Goal: Task Accomplishment & Management: Complete application form

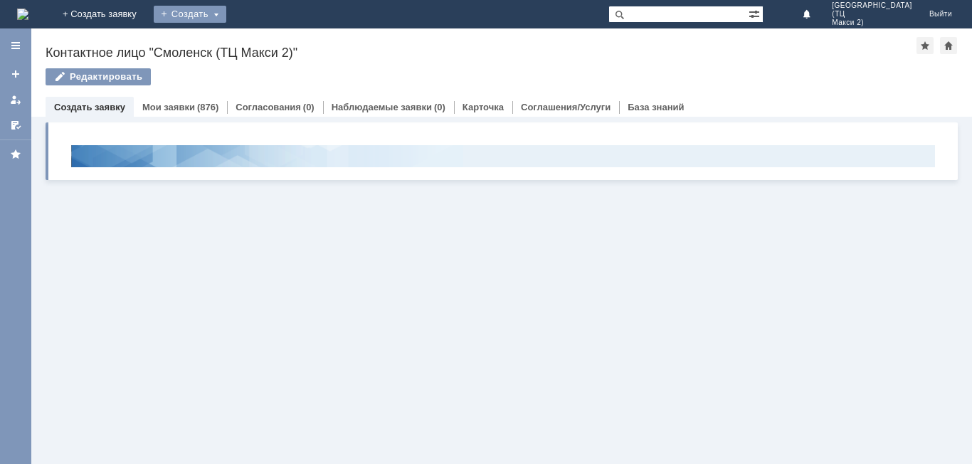
click at [226, 11] on div "Создать" at bounding box center [190, 14] width 73 height 17
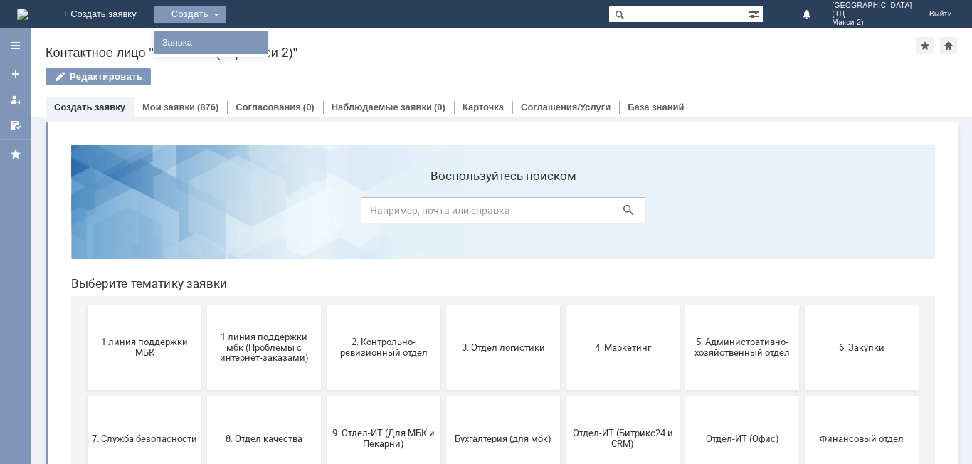
click at [265, 47] on link "Заявка" at bounding box center [211, 42] width 108 height 17
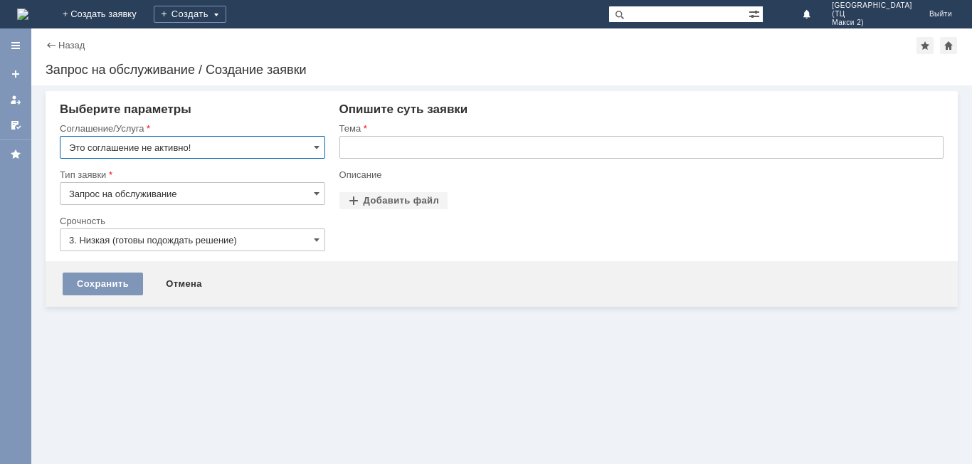
click at [269, 135] on div "Соглашение/Услуга" at bounding box center [192, 129] width 265 height 14
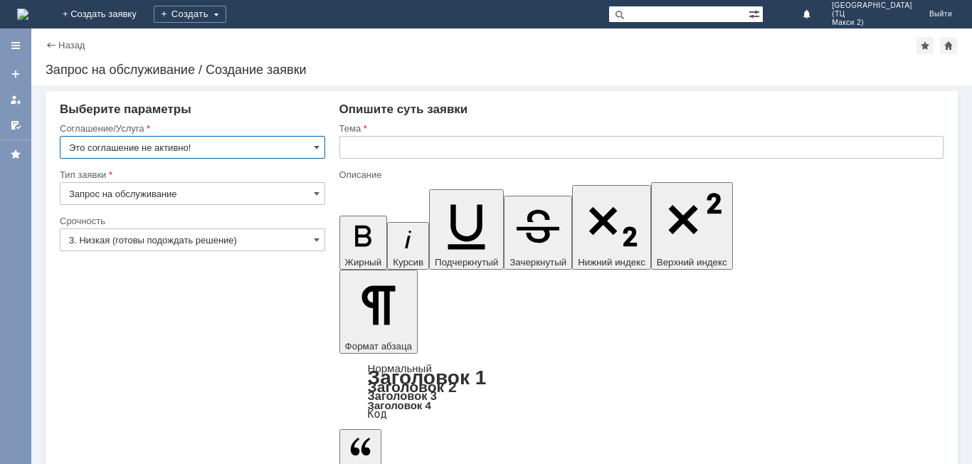
click at [270, 149] on input "Это соглашение не активно!" at bounding box center [192, 147] width 265 height 23
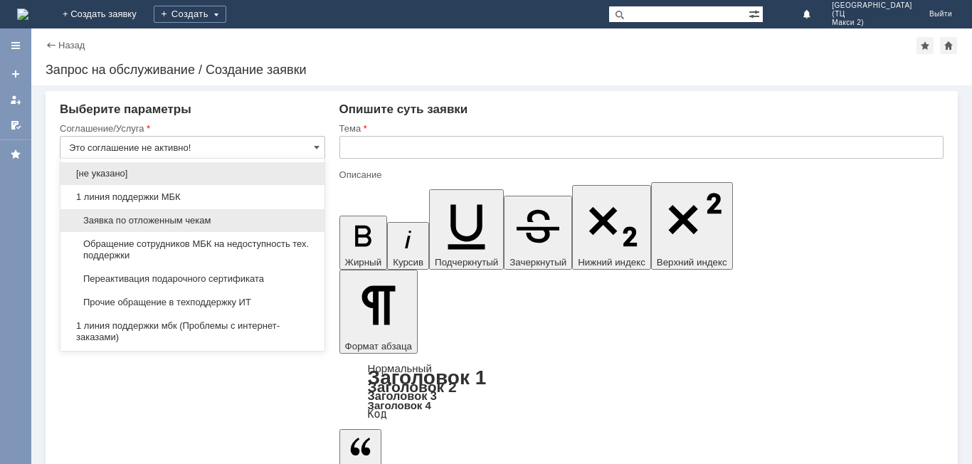
click at [232, 218] on span "Заявка по отложенным чекам" at bounding box center [192, 220] width 247 height 11
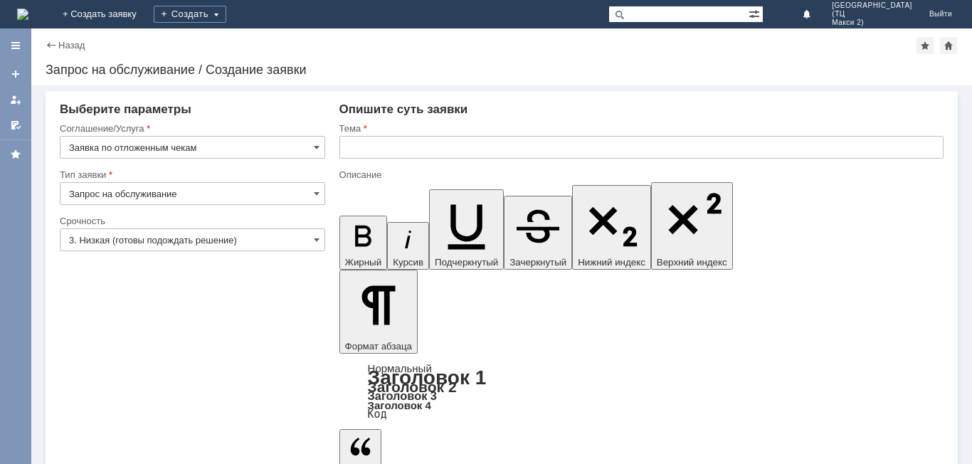
click at [432, 139] on input "text" at bounding box center [641, 147] width 604 height 23
type input "Заявка по отложенным чекам"
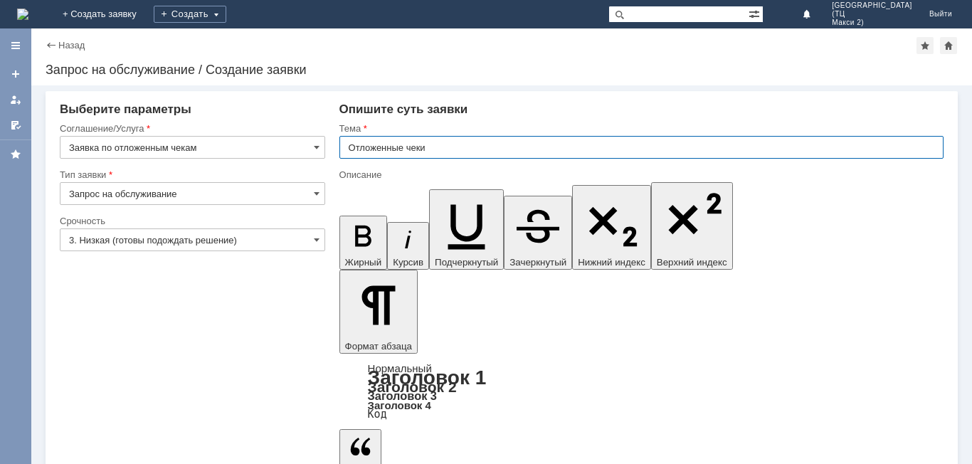
type input "Отложенные чеки"
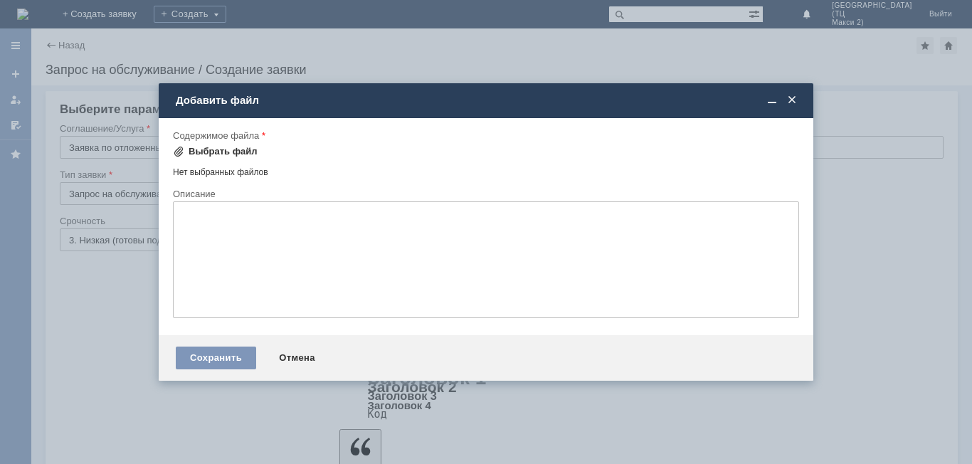
click at [215, 157] on div "Выбрать файл" at bounding box center [223, 151] width 69 height 11
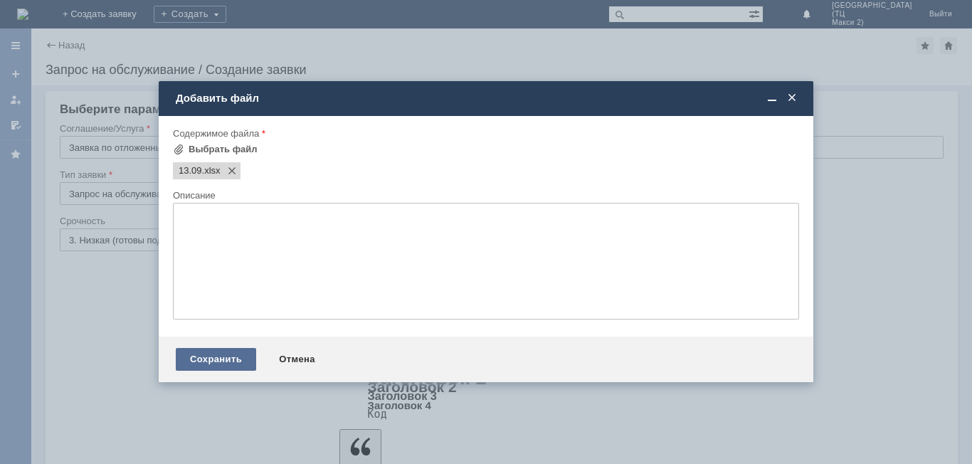
click at [213, 354] on div "Сохранить" at bounding box center [216, 359] width 80 height 23
